Goal: Transaction & Acquisition: Purchase product/service

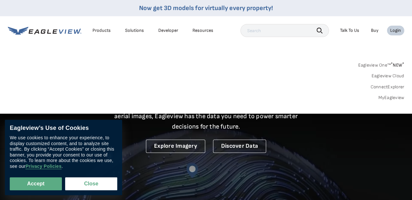
click at [390, 100] on link "MyEagleview" at bounding box center [391, 98] width 26 height 6
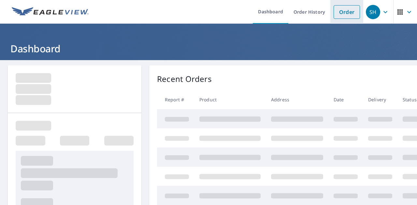
click at [338, 7] on link "Order" at bounding box center [346, 12] width 26 height 14
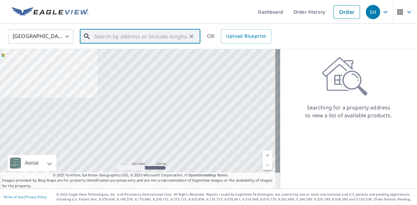
click at [134, 32] on input "text" at bounding box center [140, 36] width 93 height 18
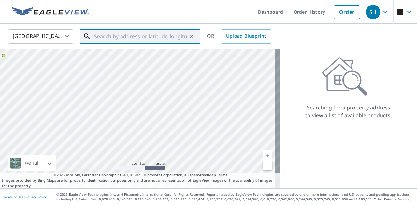
paste input "[STREET_ADDRESS]"
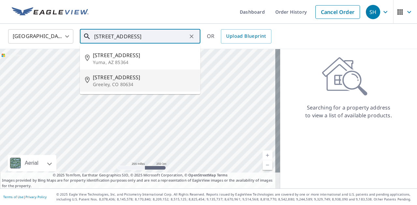
click at [115, 84] on p "Greeley, CO 80634" at bounding box center [144, 84] width 102 height 7
type input "[STREET_ADDRESS]"
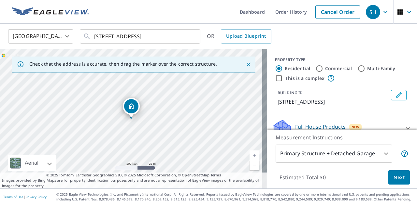
click at [249, 164] on link "Current Level 18, Zoom Out" at bounding box center [254, 165] width 10 height 10
drag, startPoint x: 157, startPoint y: 112, endPoint x: 179, endPoint y: 127, distance: 26.7
click at [179, 127] on div "[STREET_ADDRESS]" at bounding box center [133, 119] width 267 height 140
drag, startPoint x: 190, startPoint y: 141, endPoint x: 218, endPoint y: 96, distance: 52.8
click at [218, 96] on div "[STREET_ADDRESS]" at bounding box center [133, 119] width 267 height 140
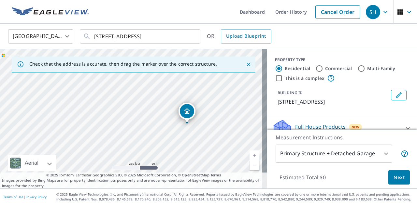
drag, startPoint x: 203, startPoint y: 110, endPoint x: 206, endPoint y: 142, distance: 31.3
click at [206, 142] on div "[STREET_ADDRESS]" at bounding box center [133, 119] width 267 height 140
drag, startPoint x: 209, startPoint y: 134, endPoint x: 175, endPoint y: 123, distance: 36.0
click at [175, 123] on div "[STREET_ADDRESS]" at bounding box center [133, 119] width 267 height 140
drag, startPoint x: 169, startPoint y: 126, endPoint x: 170, endPoint y: 121, distance: 4.7
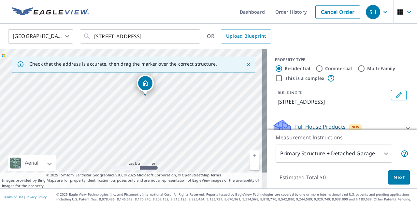
click at [170, 121] on div "[STREET_ADDRESS]" at bounding box center [133, 119] width 267 height 140
drag, startPoint x: 182, startPoint y: 101, endPoint x: 184, endPoint y: 141, distance: 40.1
click at [184, 141] on div "[STREET_ADDRESS]" at bounding box center [133, 119] width 267 height 140
drag, startPoint x: 180, startPoint y: 83, endPoint x: 223, endPoint y: 109, distance: 49.9
click at [223, 109] on div "[STREET_ADDRESS]" at bounding box center [133, 119] width 267 height 140
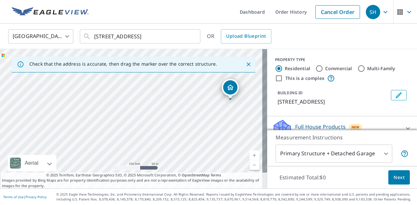
drag, startPoint x: 159, startPoint y: 149, endPoint x: 200, endPoint y: 84, distance: 76.6
click at [200, 84] on div "[STREET_ADDRESS]" at bounding box center [133, 119] width 267 height 140
drag, startPoint x: 190, startPoint y: 122, endPoint x: 190, endPoint y: 82, distance: 40.3
click at [190, 82] on div "[STREET_ADDRESS]" at bounding box center [133, 119] width 267 height 140
drag, startPoint x: 220, startPoint y: 102, endPoint x: 195, endPoint y: 161, distance: 64.5
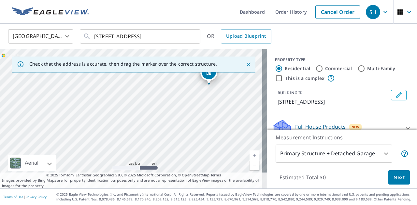
click at [195, 161] on div "[STREET_ADDRESS]" at bounding box center [133, 119] width 267 height 140
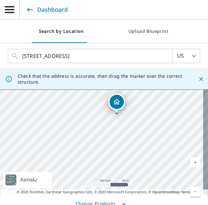
drag, startPoint x: 146, startPoint y: 152, endPoint x: 161, endPoint y: 129, distance: 27.0
click at [161, 129] on div "[STREET_ADDRESS]" at bounding box center [104, 137] width 208 height 137
drag, startPoint x: 121, startPoint y: 140, endPoint x: 116, endPoint y: 132, distance: 9.0
click at [116, 132] on div "[STREET_ADDRESS]" at bounding box center [104, 137] width 208 height 137
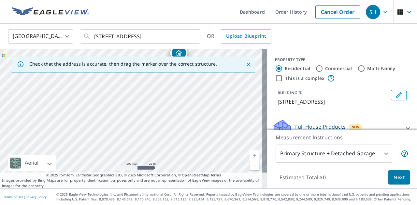
drag, startPoint x: 157, startPoint y: 127, endPoint x: 198, endPoint y: 67, distance: 72.7
click at [204, 56] on div "Check that the address is accurate, then drag the marker over the correct struc…" at bounding box center [133, 119] width 267 height 140
click at [178, 104] on div "[STREET_ADDRESS]" at bounding box center [133, 119] width 267 height 140
drag, startPoint x: 174, startPoint y: 117, endPoint x: 171, endPoint y: 104, distance: 13.8
click at [171, 104] on div "[STREET_ADDRESS]" at bounding box center [133, 119] width 267 height 140
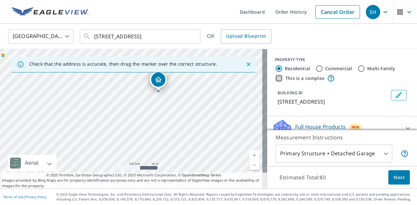
click at [275, 78] on input "This is a complex" at bounding box center [279, 79] width 8 height 8
checkbox input "true"
radio input "false"
radio input "true"
type input "4"
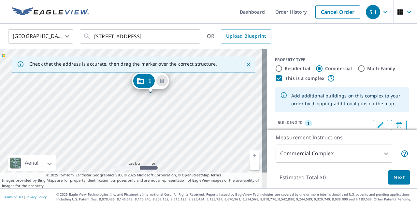
drag, startPoint x: 172, startPoint y: 133, endPoint x: 191, endPoint y: 107, distance: 32.3
click at [191, 107] on div "1 [STREET_ADDRESS]" at bounding box center [133, 119] width 267 height 140
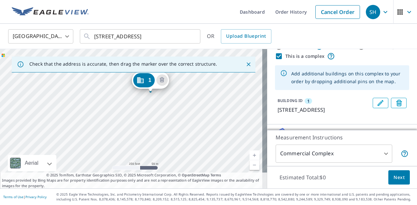
scroll to position [33, 0]
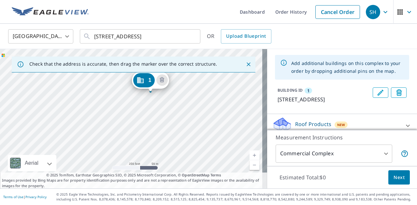
click at [307, 91] on span "1" at bounding box center [308, 91] width 2 height 6
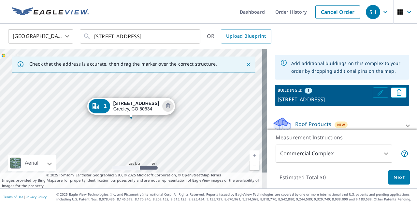
click at [376, 95] on icon "Edit building 1" at bounding box center [380, 93] width 8 height 8
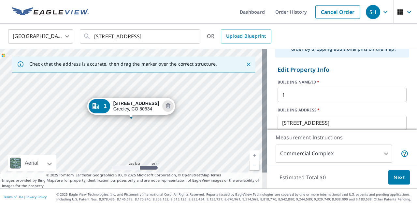
scroll to position [65, 0]
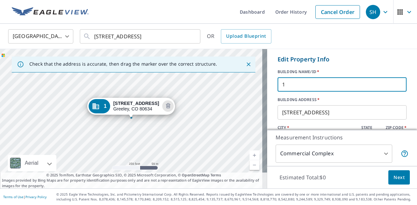
click at [299, 89] on input "1" at bounding box center [341, 84] width 129 height 18
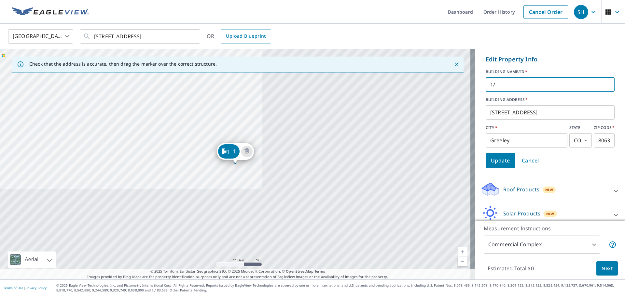
click at [416, 90] on input "1/" at bounding box center [549, 84] width 129 height 18
type input "1-2"
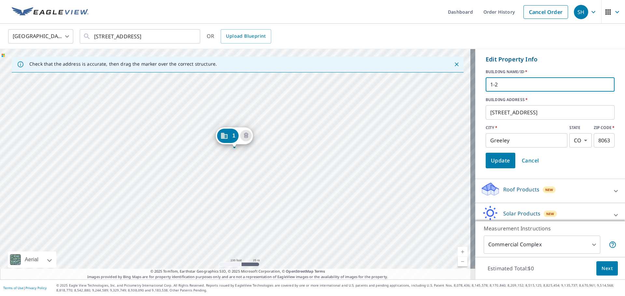
click at [237, 171] on div "1 [STREET_ADDRESS]" at bounding box center [237, 164] width 475 height 231
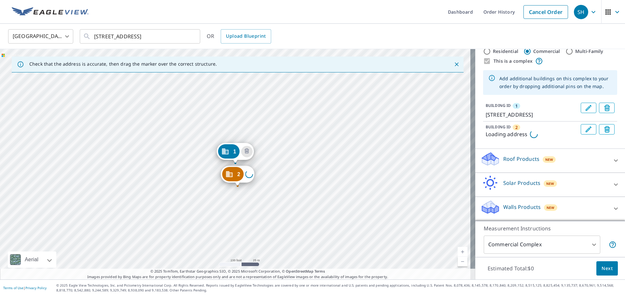
scroll to position [19, 0]
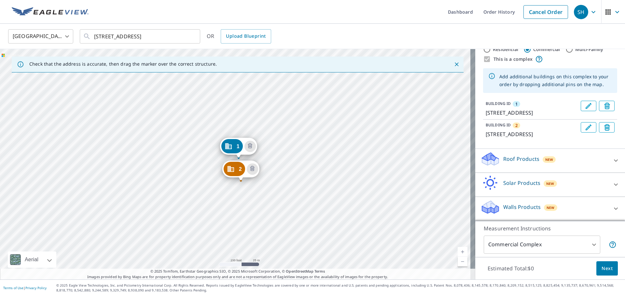
click at [232, 201] on div "2 [STREET_ADDRESS] 1 [STREET_ADDRESS]" at bounding box center [237, 164] width 475 height 231
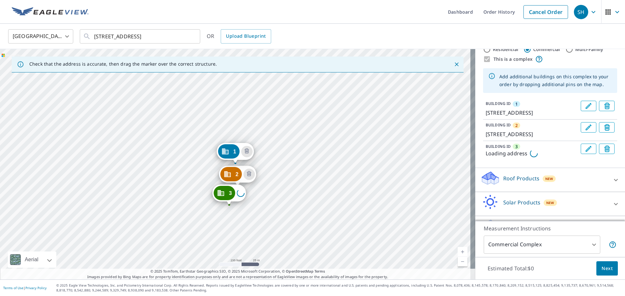
scroll to position [40, 0]
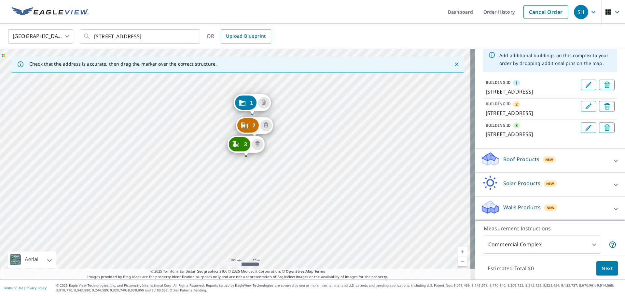
drag, startPoint x: 244, startPoint y: 220, endPoint x: 261, endPoint y: 173, distance: 50.1
click at [261, 173] on div "2 [STREET_ADDRESS] 3 [STREET_ADDRESS] 1 [STREET_ADDRESS]" at bounding box center [237, 164] width 475 height 231
click at [241, 178] on div "2 [STREET_ADDRESS] 3 [STREET_ADDRESS] 1 [STREET_ADDRESS]" at bounding box center [237, 164] width 475 height 231
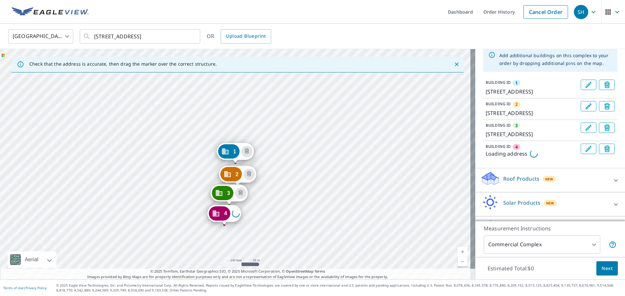
scroll to position [62, 0]
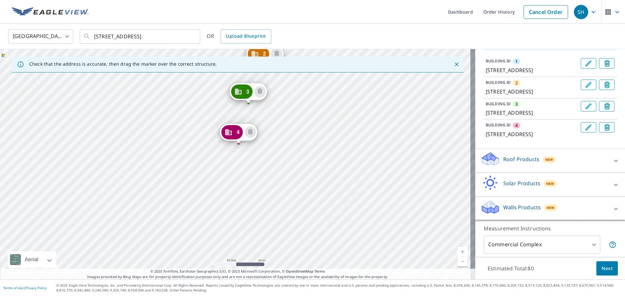
drag, startPoint x: 247, startPoint y: 232, endPoint x: 279, endPoint y: 153, distance: 84.8
click at [285, 152] on div "2 [STREET_ADDRESS] 3 [STREET_ADDRESS] 4 [STREET_ADDRESS] 1 [STREET_ADDRESS]" at bounding box center [237, 164] width 475 height 231
click at [228, 185] on div "2 [STREET_ADDRESS] 3 [STREET_ADDRESS] 4 [STREET_ADDRESS] 1 [STREET_ADDRESS]" at bounding box center [237, 164] width 475 height 231
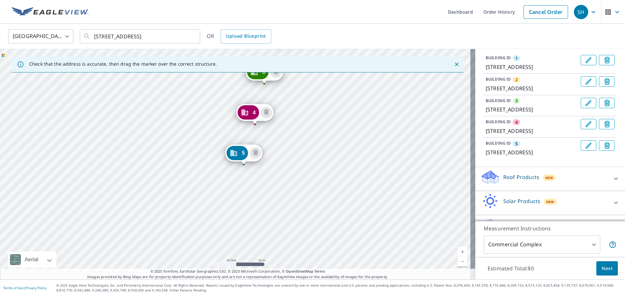
drag, startPoint x: 261, startPoint y: 237, endPoint x: 303, endPoint y: 73, distance: 169.5
click at [303, 73] on div "Check that the address is accurate, then drag the marker over the correct struc…" at bounding box center [237, 164] width 475 height 231
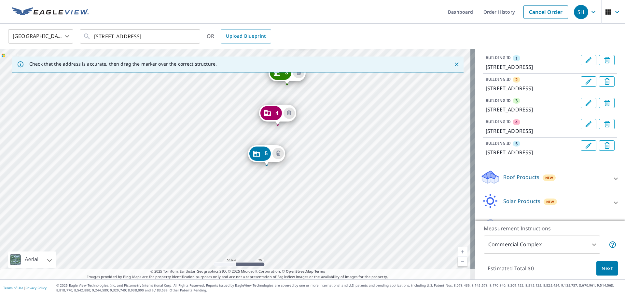
click at [324, 76] on div "2 [STREET_ADDRESS] 3 [STREET_ADDRESS] 4 [STREET_ADDRESS][GEOGRAPHIC_DATA][STREE…" at bounding box center [237, 164] width 475 height 231
click at [265, 202] on div "2 [STREET_ADDRESS] 3 [STREET_ADDRESS] 4 [STREET_ADDRESS][GEOGRAPHIC_DATA][STREE…" at bounding box center [237, 164] width 475 height 231
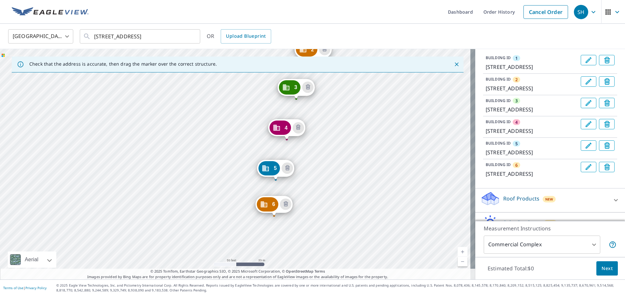
drag, startPoint x: 200, startPoint y: 228, endPoint x: 275, endPoint y: 76, distance: 169.2
click at [275, 76] on div "2 [STREET_ADDRESS] 3 [STREET_ADDRESS] 4 [STREET_ADDRESS][GEOGRAPHIC_DATA][STREE…" at bounding box center [237, 164] width 475 height 231
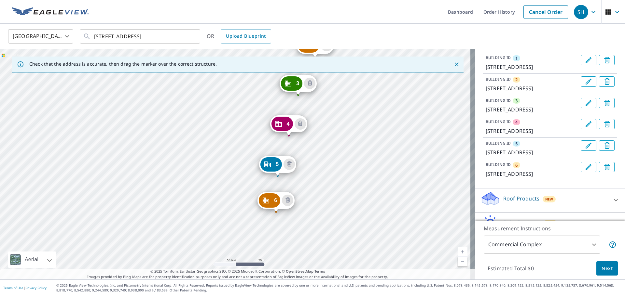
click at [243, 205] on div "2 [STREET_ADDRESS] 3 [STREET_ADDRESS] 4 [STREET_ADDRESS][GEOGRAPHIC_DATA][STREE…" at bounding box center [237, 164] width 475 height 231
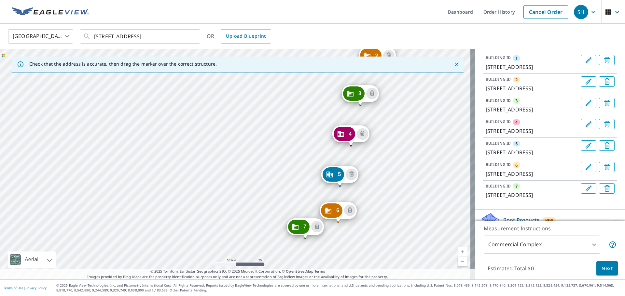
drag, startPoint x: 166, startPoint y: 216, endPoint x: 308, endPoint y: 72, distance: 202.0
click at [307, 68] on div "Check that the address is accurate, then drag the marker over the correct struc…" at bounding box center [237, 164] width 475 height 231
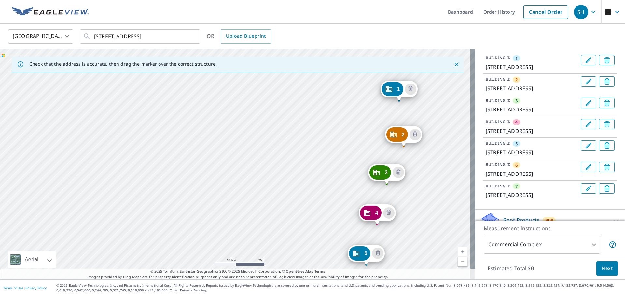
drag, startPoint x: 309, startPoint y: 216, endPoint x: 355, endPoint y: 70, distance: 152.9
click at [354, 70] on div "Check that the address is accurate, then drag the marker over the correct struc…" at bounding box center [237, 164] width 475 height 231
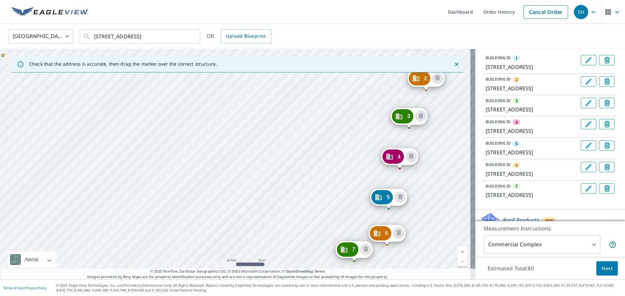
click at [352, 96] on div "2 [STREET_ADDRESS] 3 [STREET_ADDRESS] 4 [STREET_ADDRESS][GEOGRAPHIC_DATA][STREE…" at bounding box center [237, 164] width 475 height 231
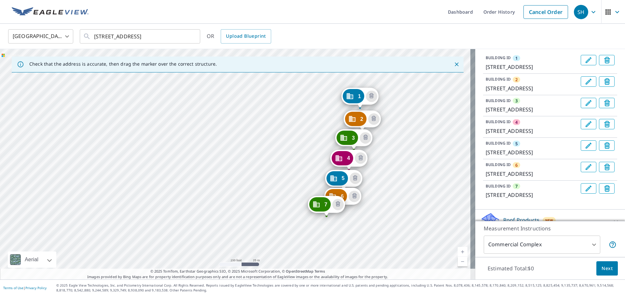
click at [303, 205] on div "2 [STREET_ADDRESS] 3 [STREET_ADDRESS] 4 [STREET_ADDRESS][GEOGRAPHIC_DATA][STREE…" at bounding box center [237, 164] width 475 height 231
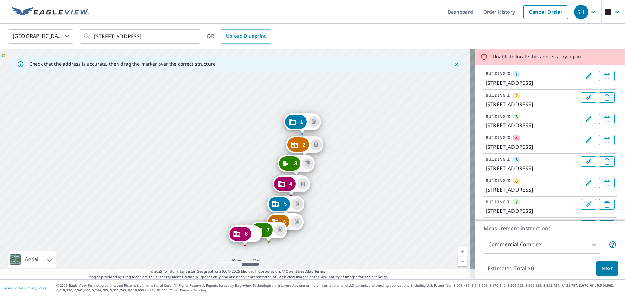
drag, startPoint x: 240, startPoint y: 186, endPoint x: 263, endPoint y: 167, distance: 30.0
click at [263, 165] on div "2 [STREET_ADDRESS] 3 [STREET_ADDRESS] 4 [STREET_ADDRESS][GEOGRAPHIC_DATA][STREE…" at bounding box center [237, 164] width 475 height 231
click at [227, 205] on div "2 [STREET_ADDRESS] 3 [STREET_ADDRESS] 4 [STREET_ADDRESS][GEOGRAPHIC_DATA][STREE…" at bounding box center [237, 164] width 475 height 231
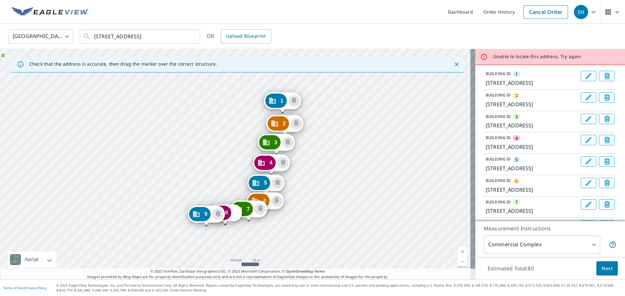
drag, startPoint x: 181, startPoint y: 221, endPoint x: 230, endPoint y: 168, distance: 72.3
click at [230, 168] on div "2 [STREET_ADDRESS] 3 [STREET_ADDRESS] 4 [STREET_ADDRESS][GEOGRAPHIC_DATA][STREE…" at bounding box center [237, 164] width 475 height 231
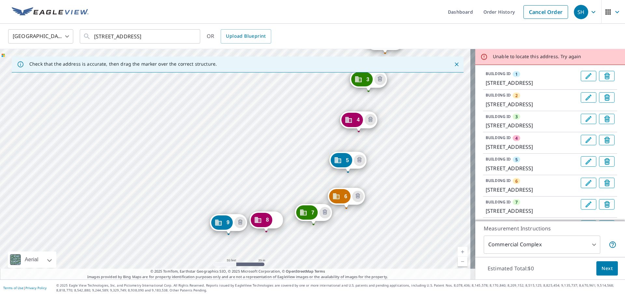
click at [198, 205] on div "2 [STREET_ADDRESS] 3 [STREET_ADDRESS] 4 [STREET_ADDRESS][GEOGRAPHIC_DATA][STREE…" at bounding box center [237, 164] width 475 height 231
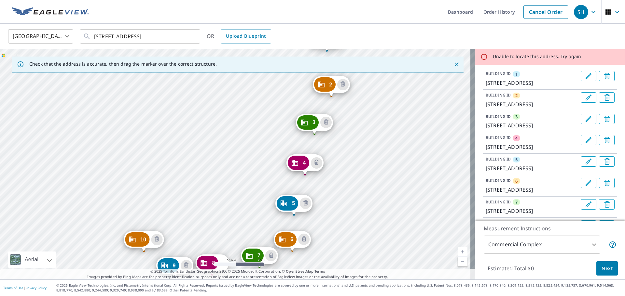
drag, startPoint x: 191, startPoint y: 210, endPoint x: 283, endPoint y: 96, distance: 146.7
click at [283, 96] on div "2 [STREET_ADDRESS] 3 [STREET_ADDRESS] 4 [STREET_ADDRESS][GEOGRAPHIC_DATA][STREE…" at bounding box center [237, 164] width 475 height 231
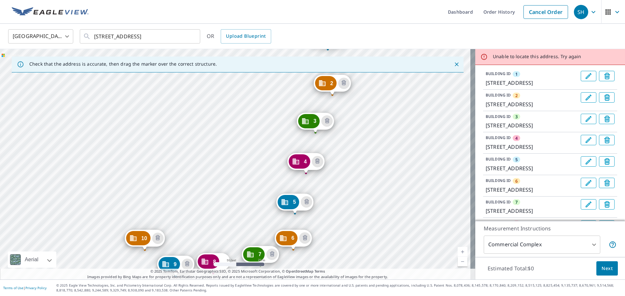
click at [150, 205] on div "2 [STREET_ADDRESS] 3 [STREET_ADDRESS] 4 [STREET_ADDRESS][GEOGRAPHIC_DATA][STREE…" at bounding box center [237, 164] width 475 height 231
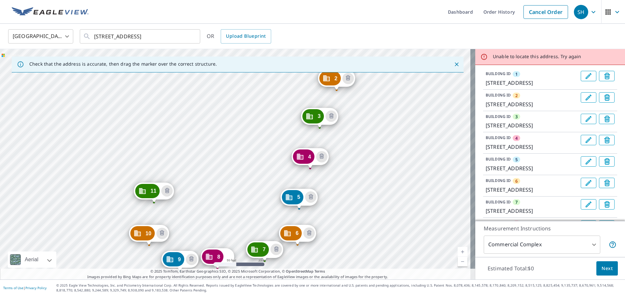
drag, startPoint x: 170, startPoint y: 219, endPoint x: 266, endPoint y: 100, distance: 153.1
click at [266, 100] on div "2 [STREET_ADDRESS] 3 [STREET_ADDRESS] 4 [STREET_ADDRESS] 5 [STREET_ADDRESS] 6 […" at bounding box center [237, 164] width 475 height 231
drag, startPoint x: 162, startPoint y: 229, endPoint x: 152, endPoint y: 251, distance: 23.7
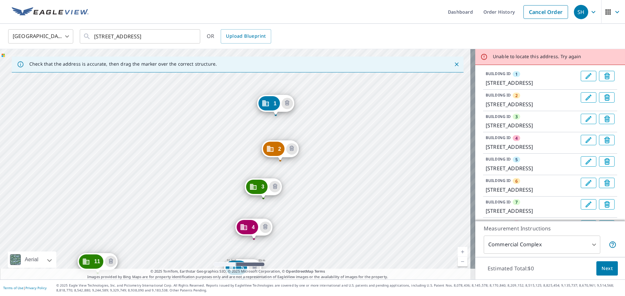
drag, startPoint x: 193, startPoint y: 179, endPoint x: 271, endPoint y: 80, distance: 125.6
click at [271, 80] on div "2 [STREET_ADDRESS] 3 [STREET_ADDRESS] 4 [STREET_ADDRESS] 5 [STREET_ADDRESS] 6 […" at bounding box center [237, 164] width 475 height 231
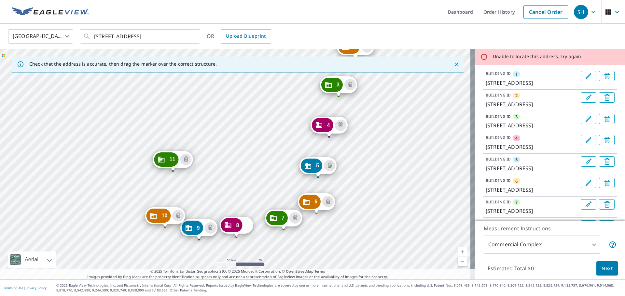
click at [193, 182] on div "2 [STREET_ADDRESS] 3 [STREET_ADDRESS] 4 [STREET_ADDRESS] 5 [STREET_ADDRESS] 6 […" at bounding box center [237, 164] width 475 height 231
click at [170, 136] on div "2 [STREET_ADDRESS] 3 [STREET_ADDRESS] 4 [STREET_ADDRESS] 5 [STREET_ADDRESS] 6 […" at bounding box center [237, 164] width 475 height 231
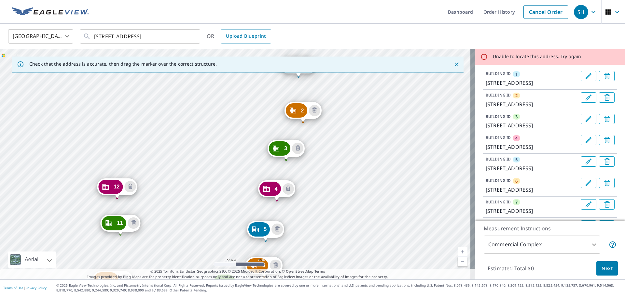
drag, startPoint x: 220, startPoint y: 140, endPoint x: 243, endPoint y: 115, distance: 33.9
click at [243, 115] on div "2 [STREET_ADDRESS] 3 [STREET_ADDRESS] 4 [STREET_ADDRESS] 5 [STREET_ADDRESS] 6 […" at bounding box center [237, 164] width 475 height 231
click at [128, 158] on div "2 [STREET_ADDRESS] 3 [STREET_ADDRESS] 4 [STREET_ADDRESS] 5 [STREET_ADDRESS] 6 […" at bounding box center [237, 164] width 475 height 231
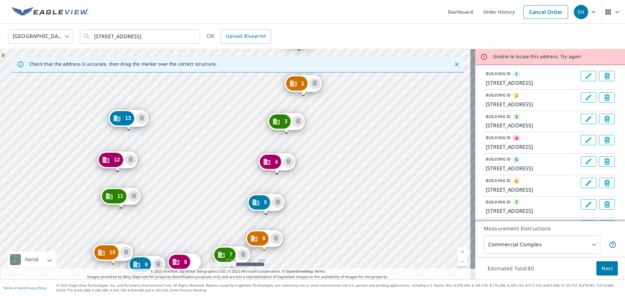
drag, startPoint x: 187, startPoint y: 188, endPoint x: 224, endPoint y: 119, distance: 78.3
click at [224, 119] on div "2 [STREET_ADDRESS] 3 [STREET_ADDRESS] 4 [STREET_ADDRESS] 5 [STREET_ADDRESS] 6 […" at bounding box center [237, 164] width 475 height 231
click at [183, 116] on div "2 [STREET_ADDRESS] 3 [STREET_ADDRESS] 4 [STREET_ADDRESS] 5 [STREET_ADDRESS] 6 […" at bounding box center [237, 164] width 475 height 231
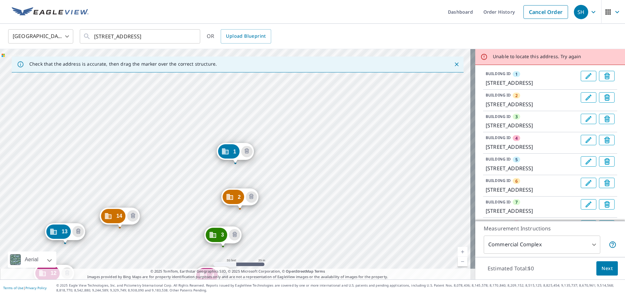
drag, startPoint x: 172, startPoint y: 196, endPoint x: 216, endPoint y: 92, distance: 113.0
click at [216, 92] on div "2 [STREET_ADDRESS] 3 [STREET_ADDRESS] 4 [STREET_ADDRESS] 5 [STREET_ADDRESS] 6 […" at bounding box center [237, 164] width 475 height 231
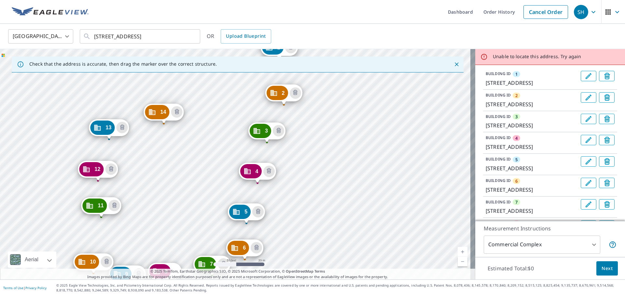
click at [157, 173] on div "2 [STREET_ADDRESS] 3 [STREET_ADDRESS] 4 [STREET_ADDRESS] 5 [STREET_ADDRESS] 6 […" at bounding box center [237, 164] width 475 height 231
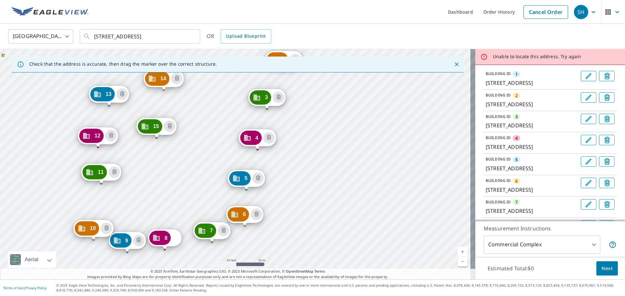
drag, startPoint x: 174, startPoint y: 211, endPoint x: 218, endPoint y: 73, distance: 145.1
click at [218, 73] on div "Check that the address is accurate, then drag the marker over the correct struc…" at bounding box center [237, 164] width 475 height 231
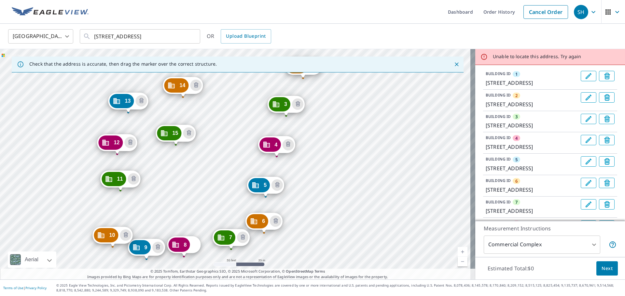
click at [250, 66] on div "Check that the address is accurate, then drag the marker over the correct struc…" at bounding box center [238, 65] width 452 height 16
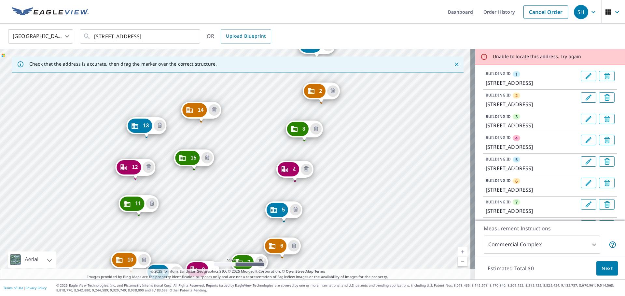
click at [255, 105] on div "2 [STREET_ADDRESS] 3 [STREET_ADDRESS] 4 [STREET_ADDRESS] 5 [STREET_ADDRESS] 6 […" at bounding box center [237, 164] width 475 height 231
click at [193, 205] on div "2 [STREET_ADDRESS] 3 [STREET_ADDRESS] 4 [STREET_ADDRESS] 5 [STREET_ADDRESS] 6 […" at bounding box center [237, 164] width 475 height 231
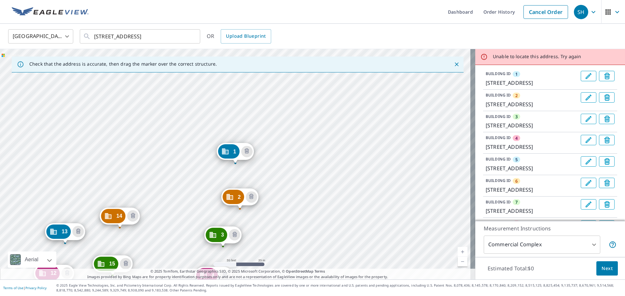
drag, startPoint x: 238, startPoint y: 101, endPoint x: 239, endPoint y: 97, distance: 5.0
click at [239, 97] on div "2 [STREET_ADDRESS] 3 [STREET_ADDRESS] 4 [STREET_ADDRESS] 5 [STREET_ADDRESS] 6 […" at bounding box center [237, 164] width 475 height 231
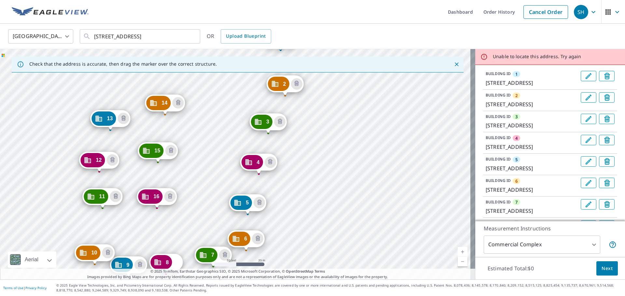
click at [225, 100] on div "2 [STREET_ADDRESS] 3 [STREET_ADDRESS] 4 [STREET_ADDRESS] 5 [STREET_ADDRESS] 6 […" at bounding box center [237, 164] width 475 height 231
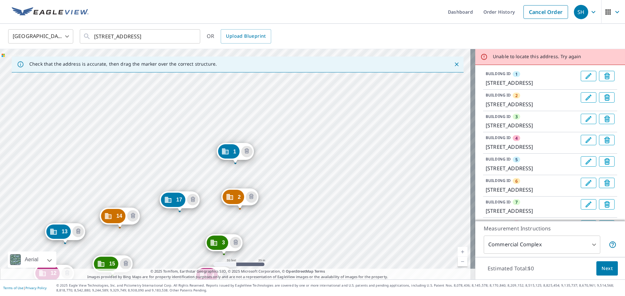
drag, startPoint x: 210, startPoint y: 227, endPoint x: 211, endPoint y: 235, distance: 7.9
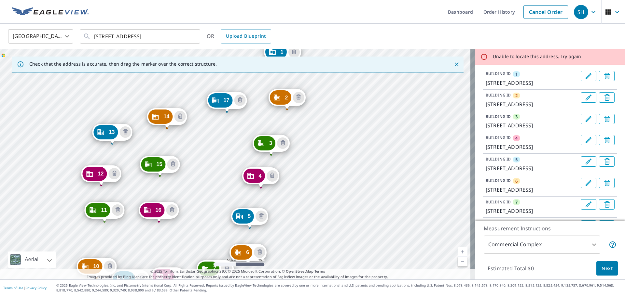
drag, startPoint x: 200, startPoint y: 219, endPoint x: 248, endPoint y: 119, distance: 110.2
click at [248, 119] on div "2 [STREET_ADDRESS] 3 [STREET_ADDRESS] 4 [STREET_ADDRESS] 5 [STREET_ADDRESS] 6 […" at bounding box center [237, 164] width 475 height 231
click at [212, 152] on div "2 [STREET_ADDRESS] 3 [STREET_ADDRESS] 4 [STREET_ADDRESS] 5 [STREET_ADDRESS] 6 […" at bounding box center [237, 164] width 475 height 231
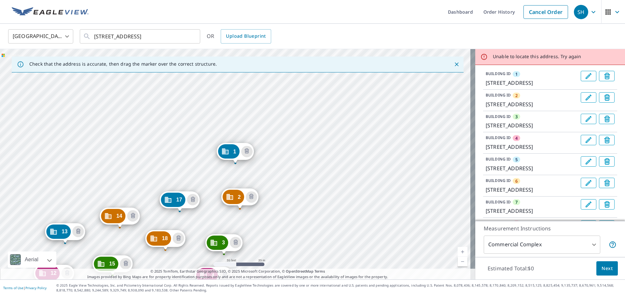
drag, startPoint x: 270, startPoint y: 239, endPoint x: 326, endPoint y: 86, distance: 162.5
click at [326, 86] on div "2 [STREET_ADDRESS] 3 [STREET_ADDRESS] 4 [STREET_ADDRESS] 5 [STREET_ADDRESS] 6 […" at bounding box center [237, 164] width 475 height 231
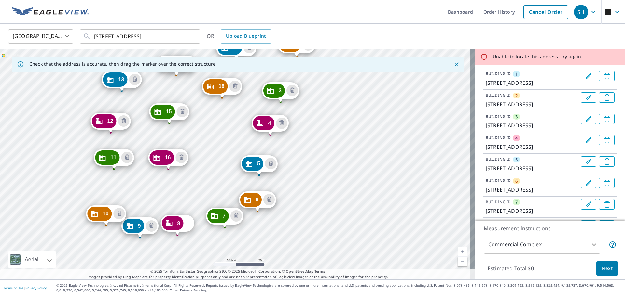
click at [208, 133] on div "2 [STREET_ADDRESS] 3 [STREET_ADDRESS] 4 [STREET_ADDRESS] 5 [STREET_ADDRESS] 6 […" at bounding box center [237, 164] width 475 height 231
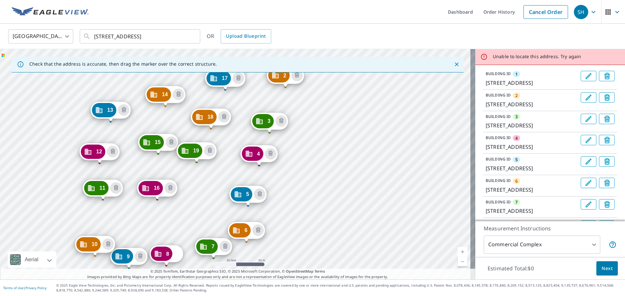
drag, startPoint x: 285, startPoint y: 222, endPoint x: 330, endPoint y: 100, distance: 130.3
click at [330, 100] on div "2 [STREET_ADDRESS] 3 [STREET_ADDRESS] 4 [STREET_ADDRESS] 5 [STREET_ADDRESS] 6 […" at bounding box center [237, 164] width 475 height 231
click at [199, 205] on div "2 [STREET_ADDRESS] 3 [STREET_ADDRESS] 4 [STREET_ADDRESS] 5 [STREET_ADDRESS] 6 […" at bounding box center [237, 164] width 475 height 231
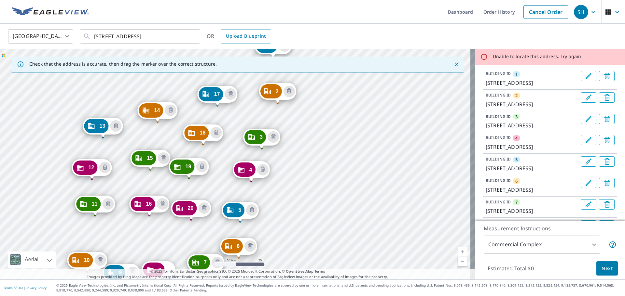
drag, startPoint x: 301, startPoint y: 155, endPoint x: 319, endPoint y: 125, distance: 34.7
click at [319, 125] on div "2 [STREET_ADDRESS] 3 [STREET_ADDRESS] 4 [STREET_ADDRESS] 5 [STREET_ADDRESS] 6 […" at bounding box center [237, 164] width 475 height 231
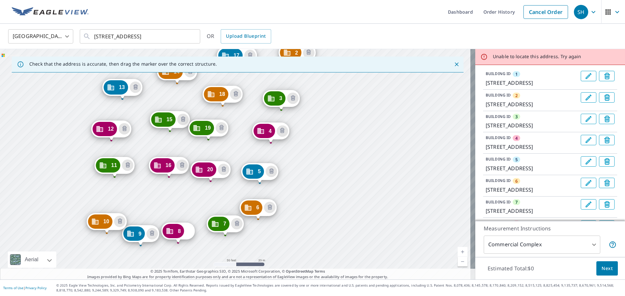
drag, startPoint x: 325, startPoint y: 109, endPoint x: 315, endPoint y: 135, distance: 27.7
click at [315, 135] on div "2 [STREET_ADDRESS] 3 [STREET_ADDRESS] 4 [STREET_ADDRESS] 5 [STREET_ADDRESS] 6 […" at bounding box center [237, 164] width 475 height 231
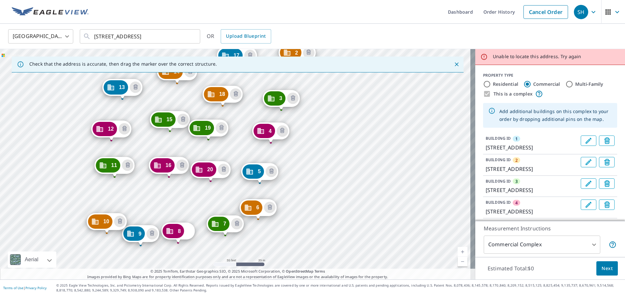
scroll to position [0, 0]
click at [416, 143] on icon "Edit building 1" at bounding box center [588, 141] width 6 height 6
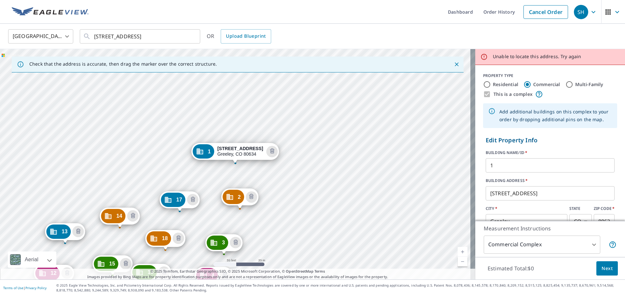
click at [416, 171] on input "1" at bounding box center [549, 166] width 129 height 18
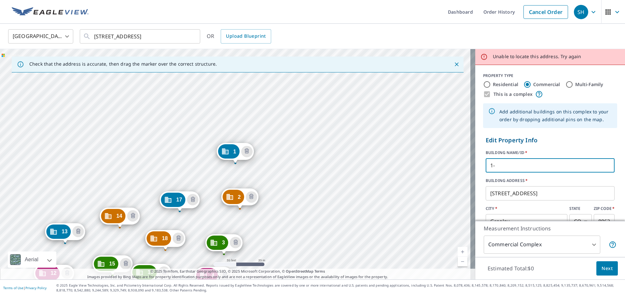
type input "1"
click at [416, 205] on span "Next" at bounding box center [606, 269] width 11 height 8
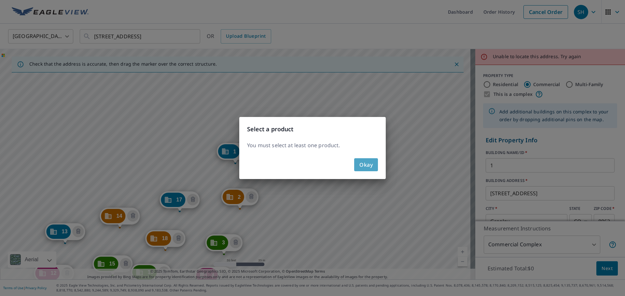
click at [371, 170] on button "Okay" at bounding box center [366, 164] width 24 height 13
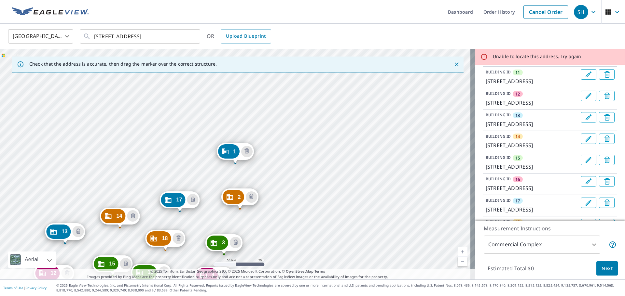
scroll to position [520, 0]
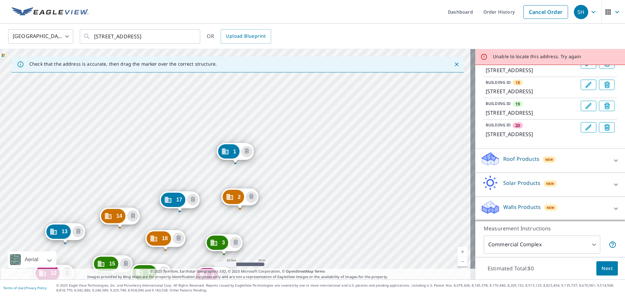
click at [416, 164] on div "Roof Products New" at bounding box center [544, 161] width 128 height 19
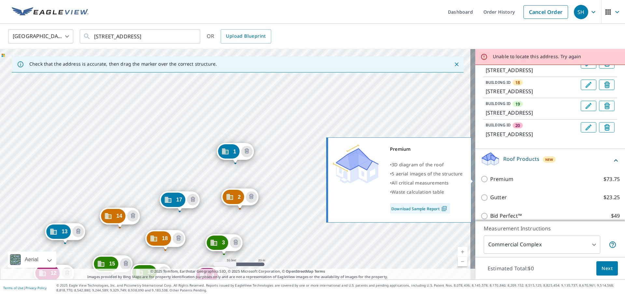
click at [416, 179] on input "Premium $73.75" at bounding box center [485, 179] width 10 height 8
checkbox input "true"
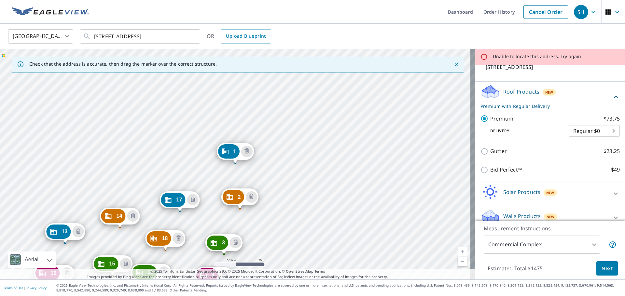
scroll to position [596, 0]
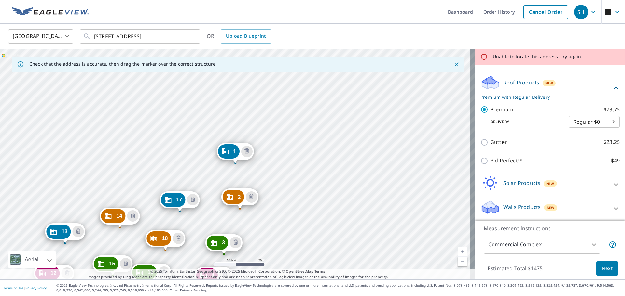
click at [416, 205] on span "Next" at bounding box center [606, 269] width 11 height 8
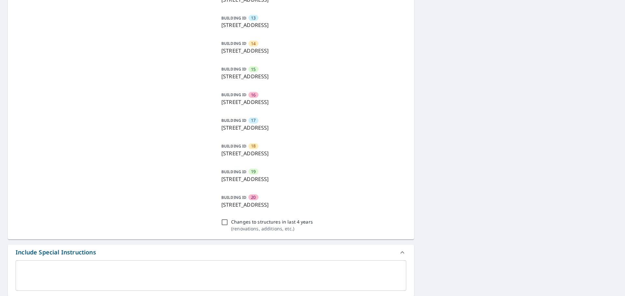
scroll to position [521, 0]
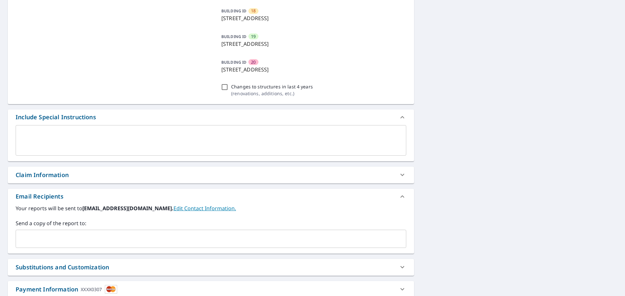
click at [50, 176] on div "Claim Information" at bounding box center [42, 175] width 53 height 9
checkbox input "true"
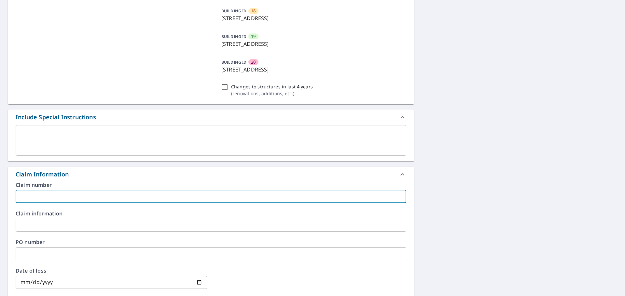
click at [48, 196] on input "text" at bounding box center [211, 196] width 390 height 13
type input "2"
checkbox input "true"
type input "20"
checkbox input "true"
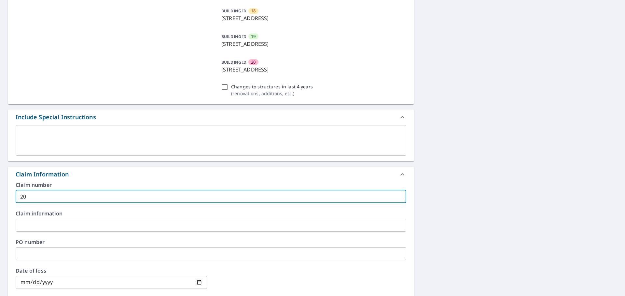
type input "206"
checkbox input "true"
type input "2061"
checkbox input "true"
type input "20617"
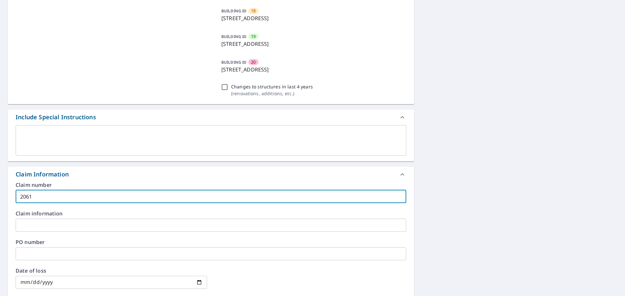
checkbox input "true"
type input "206172"
checkbox input "true"
type input "2061724"
checkbox input "true"
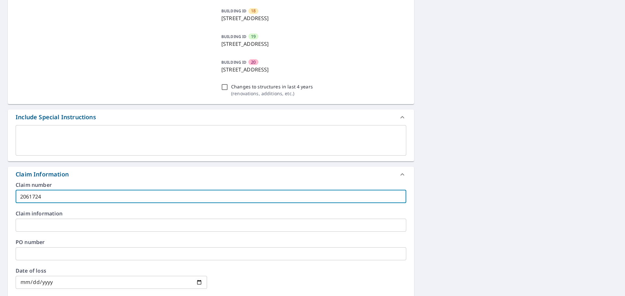
type input "20617246"
checkbox input "true"
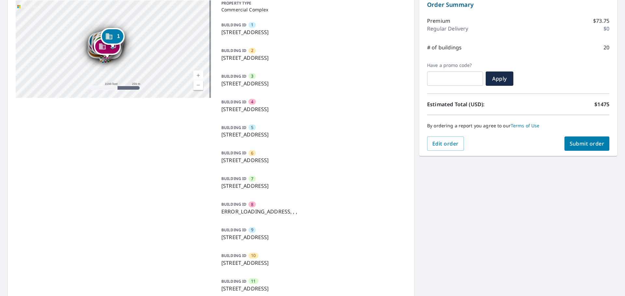
scroll to position [33, 0]
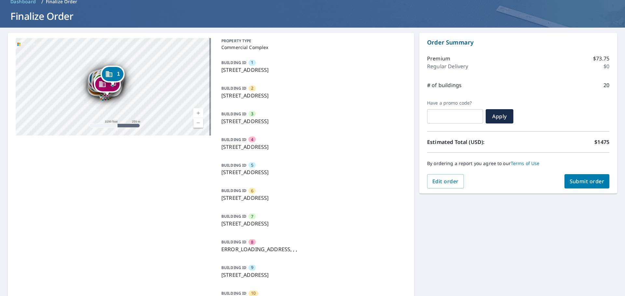
type input "20617246"
click at [416, 181] on span "Submit order" at bounding box center [586, 181] width 35 height 7
checkbox input "true"
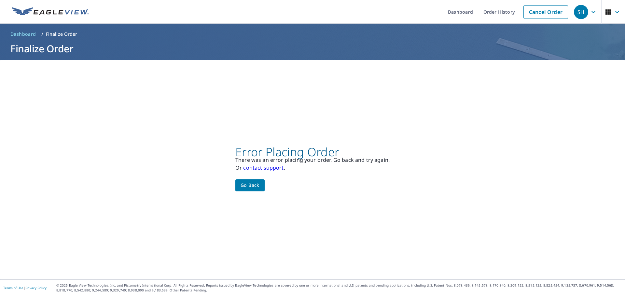
scroll to position [0, 0]
click at [251, 184] on span "Go back" at bounding box center [249, 186] width 19 height 8
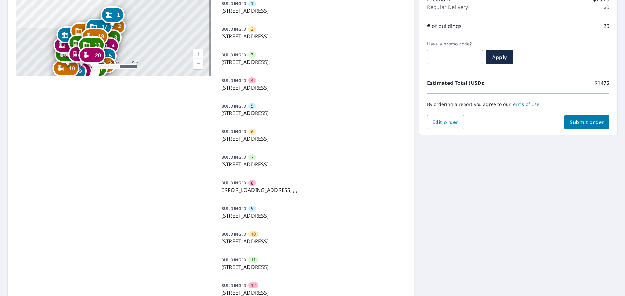
scroll to position [33, 0]
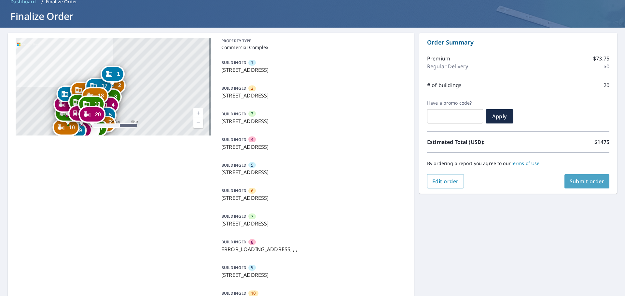
click at [416, 185] on span "Submit order" at bounding box center [586, 181] width 35 height 7
checkbox input "true"
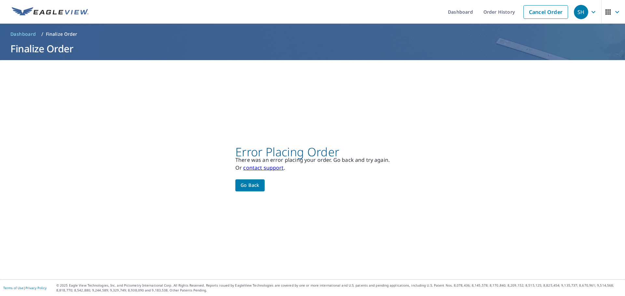
scroll to position [0, 0]
click at [250, 183] on span "Go back" at bounding box center [249, 186] width 19 height 8
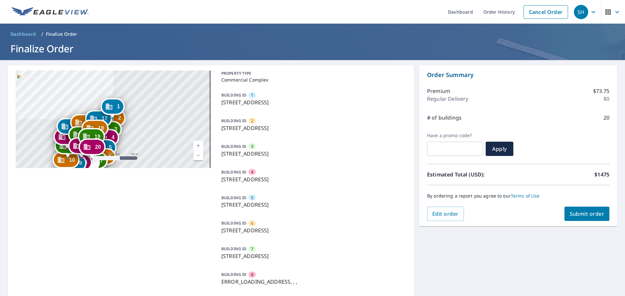
click at [416, 205] on span "Submit order" at bounding box center [586, 214] width 35 height 7
checkbox input "true"
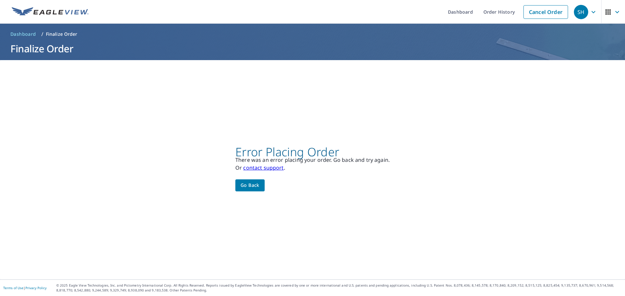
click at [250, 188] on span "Go back" at bounding box center [249, 186] width 19 height 8
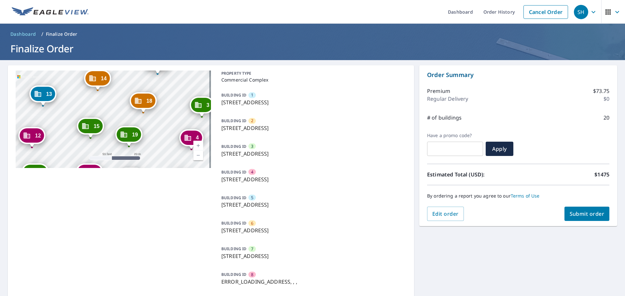
drag, startPoint x: 131, startPoint y: 120, endPoint x: 169, endPoint y: 58, distance: 72.5
click at [169, 58] on div "Dashboard Order History Cancel Order SH Dashboard / Finalize Order Finalize Ord…" at bounding box center [312, 148] width 625 height 296
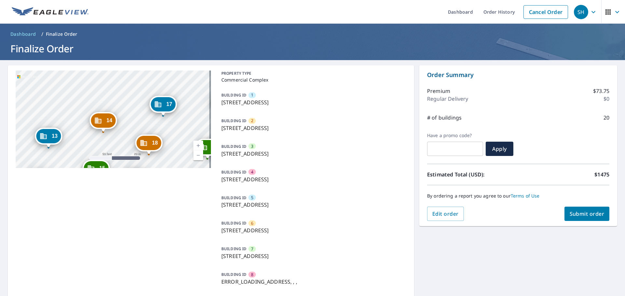
click at [155, 117] on div "2 [STREET_ADDRESS] 3 [STREET_ADDRESS] 4 [STREET_ADDRESS] 5 [STREET_ADDRESS] 6 […" at bounding box center [113, 120] width 195 height 98
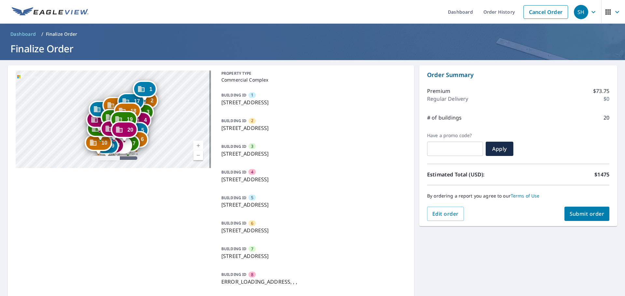
drag, startPoint x: 206, startPoint y: 126, endPoint x: 171, endPoint y: 111, distance: 37.9
click at [171, 111] on div "2 [STREET_ADDRESS] 3 [STREET_ADDRESS] 4 [STREET_ADDRESS] 5 [STREET_ADDRESS] 6 […" at bounding box center [113, 120] width 195 height 98
drag, startPoint x: 194, startPoint y: 249, endPoint x: 204, endPoint y: 245, distance: 10.8
checkbox input "true"
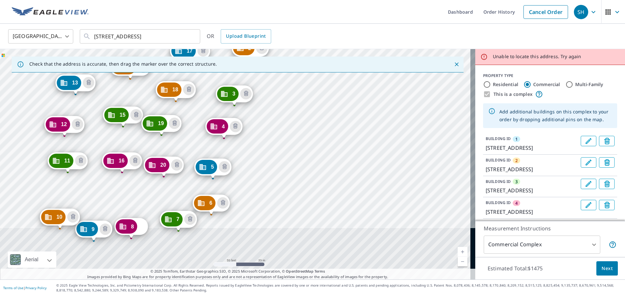
click at [295, 83] on div "2 [STREET_ADDRESS] 3 [STREET_ADDRESS] 4 [STREET_ADDRESS] 5 [STREET_ADDRESS] 6 […" at bounding box center [237, 164] width 475 height 231
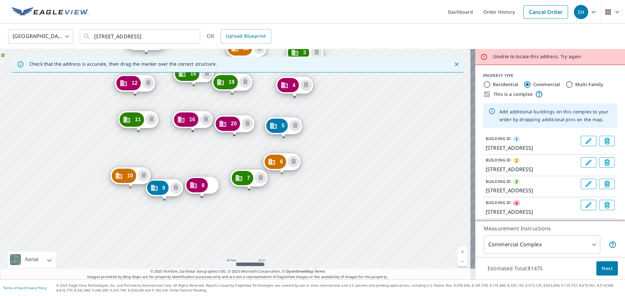
click at [323, 167] on div "2 [STREET_ADDRESS] 3 [STREET_ADDRESS] 4 [STREET_ADDRESS] 5 [STREET_ADDRESS] 6 […" at bounding box center [237, 164] width 475 height 231
click at [200, 183] on div "8" at bounding box center [196, 185] width 21 height 14
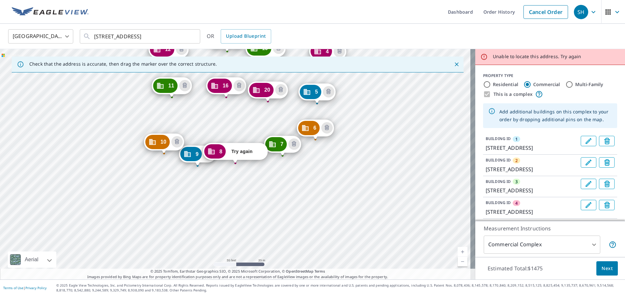
click at [239, 153] on strong "Try again" at bounding box center [241, 152] width 21 height 8
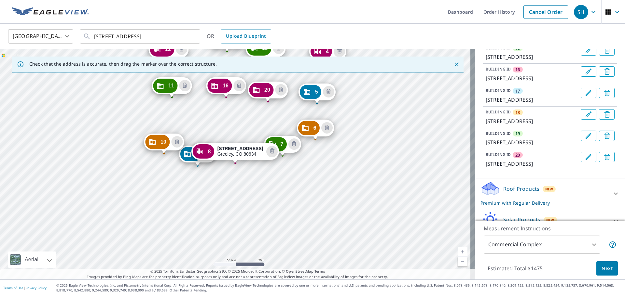
scroll to position [410, 0]
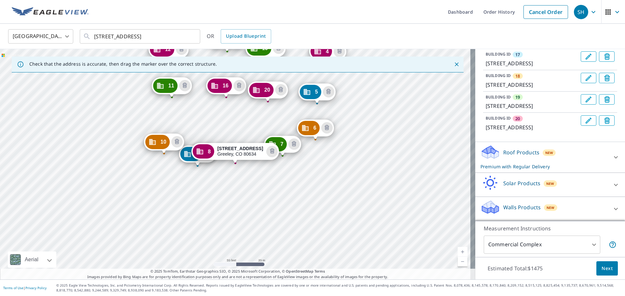
click at [416, 205] on span "Next" at bounding box center [606, 269] width 11 height 8
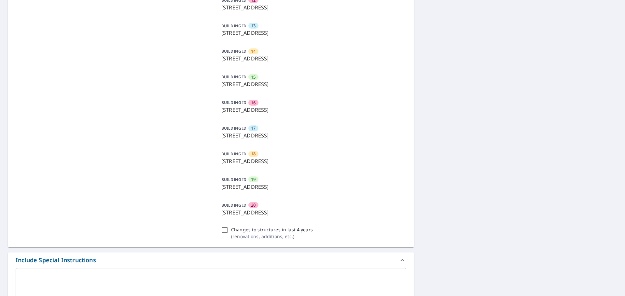
scroll to position [521, 0]
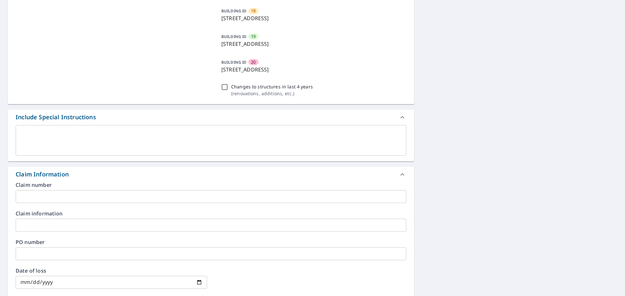
click at [51, 195] on input "text" at bounding box center [211, 196] width 390 height 13
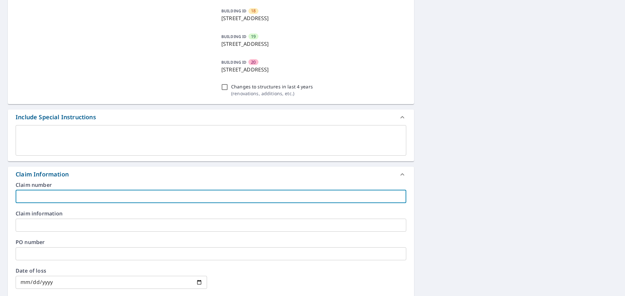
type input "2"
checkbox input "true"
type input "20"
checkbox input "true"
type input "206"
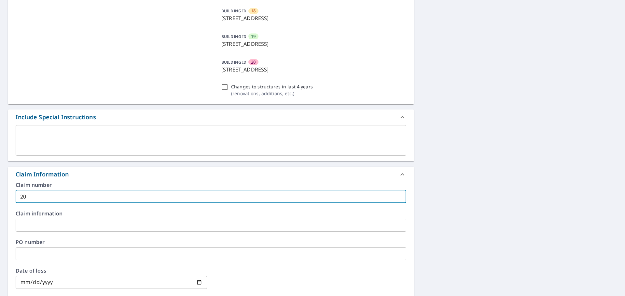
checkbox input "true"
type input "2061"
checkbox input "true"
type input "20617"
checkbox input "true"
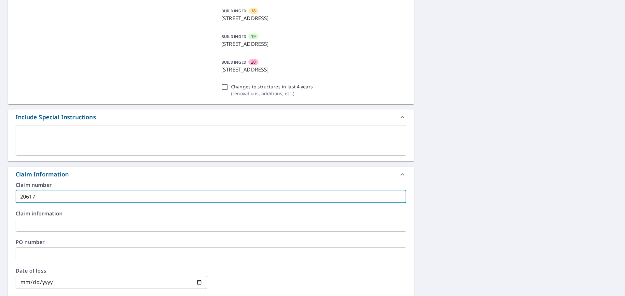
type input "206172"
checkbox input "true"
type input "2061724"
checkbox input "true"
type input "20617246"
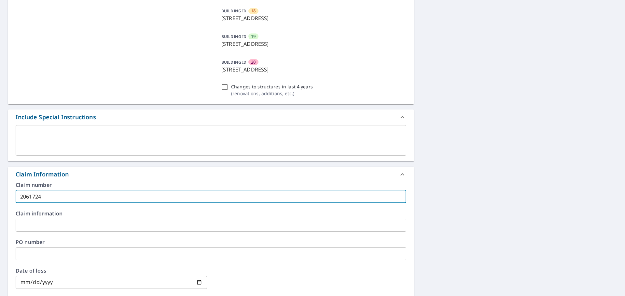
checkbox input "true"
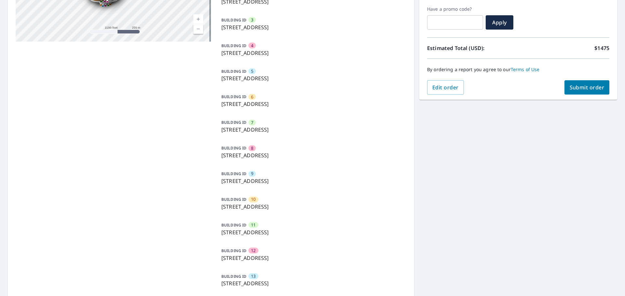
scroll to position [33, 0]
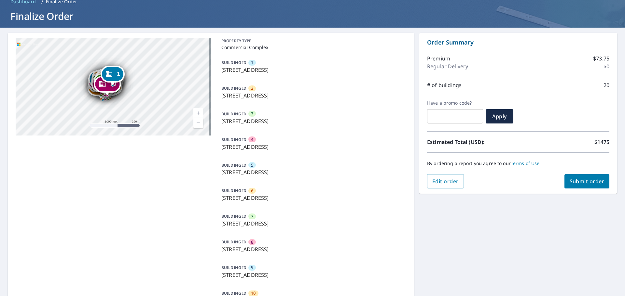
type input "20617246"
click at [416, 179] on span "Submit order" at bounding box center [586, 181] width 35 height 7
checkbox input "true"
